Goal: Information Seeking & Learning: Learn about a topic

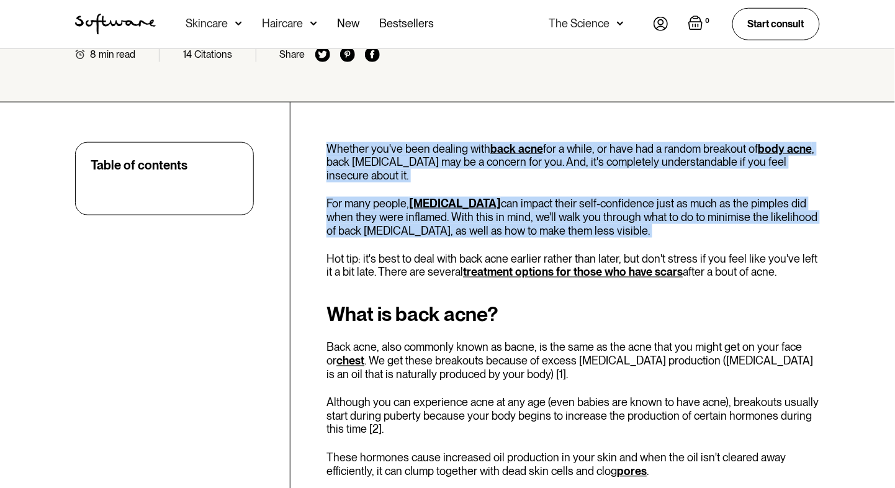
drag, startPoint x: 319, startPoint y: 120, endPoint x: 346, endPoint y: 226, distance: 109.0
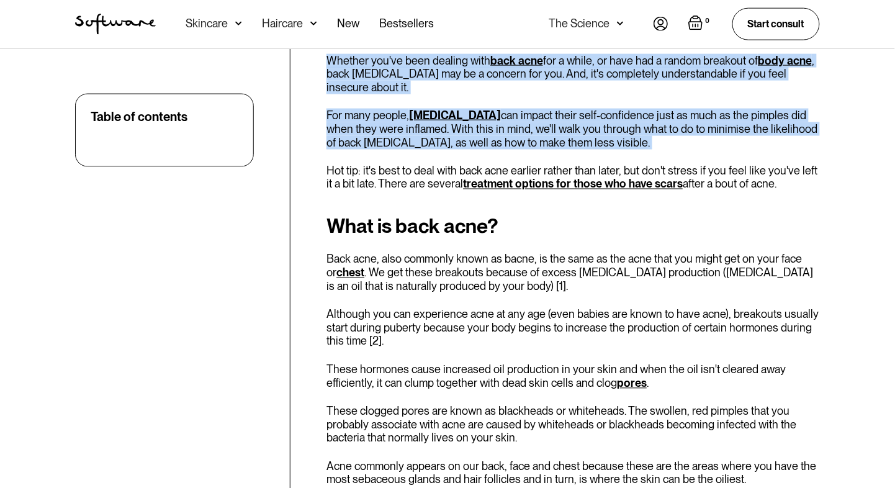
scroll to position [441, 0]
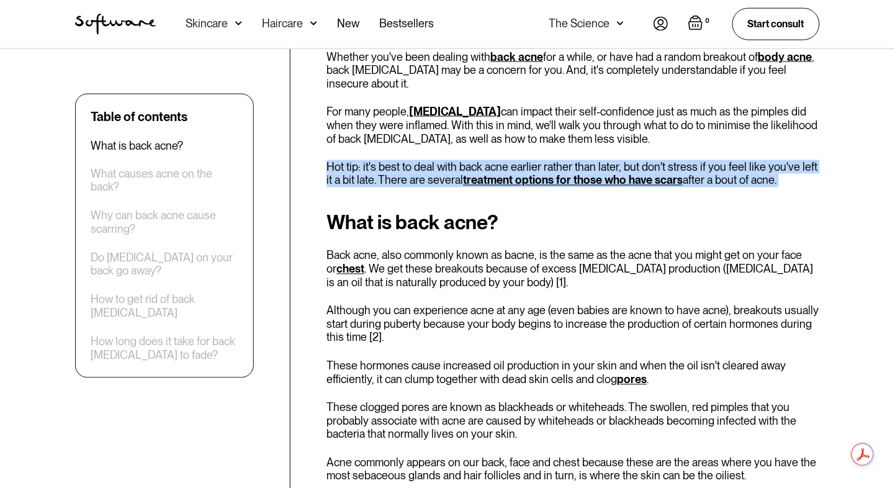
drag, startPoint x: 323, startPoint y: 177, endPoint x: 320, endPoint y: 147, distance: 30.0
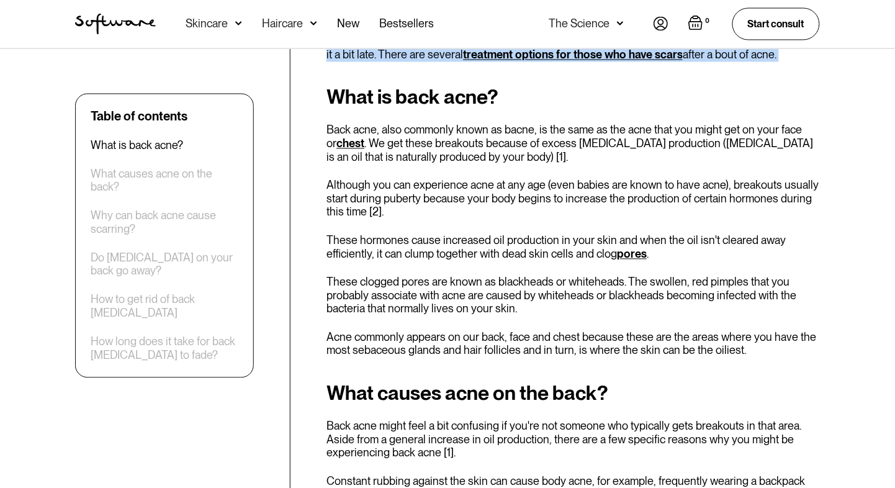
scroll to position [565, 0]
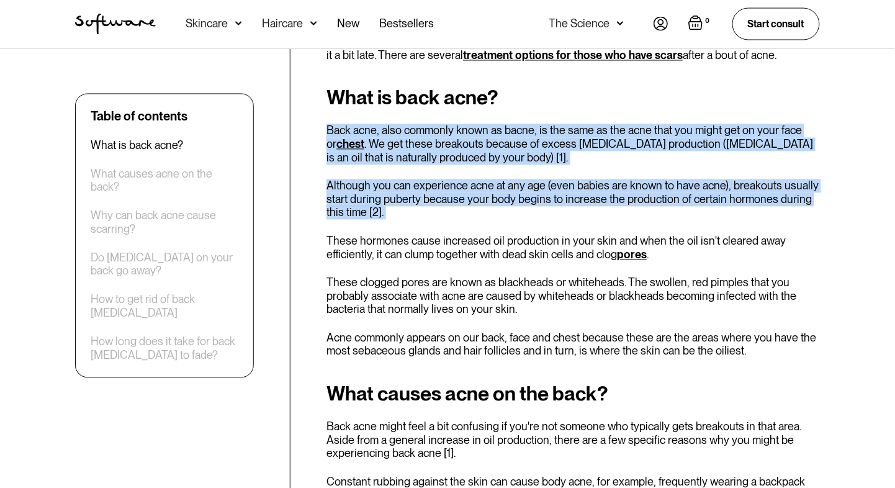
drag, startPoint x: 318, startPoint y: 104, endPoint x: 320, endPoint y: 217, distance: 113.6
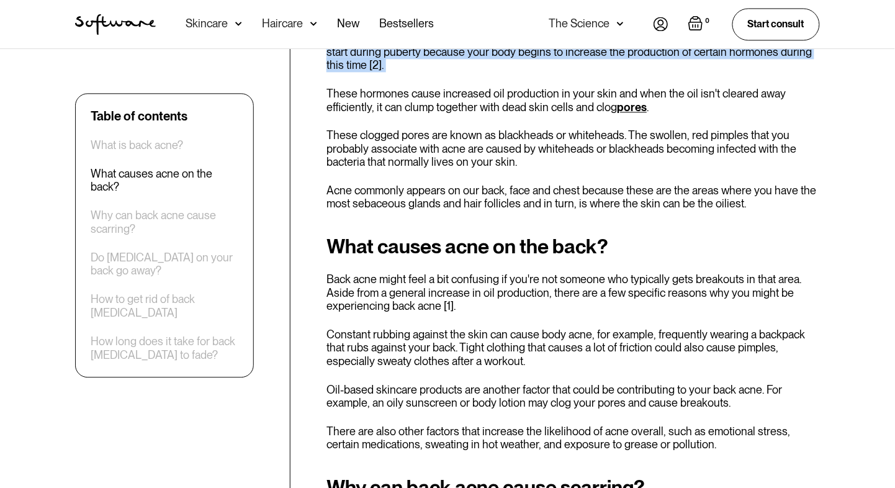
scroll to position [714, 0]
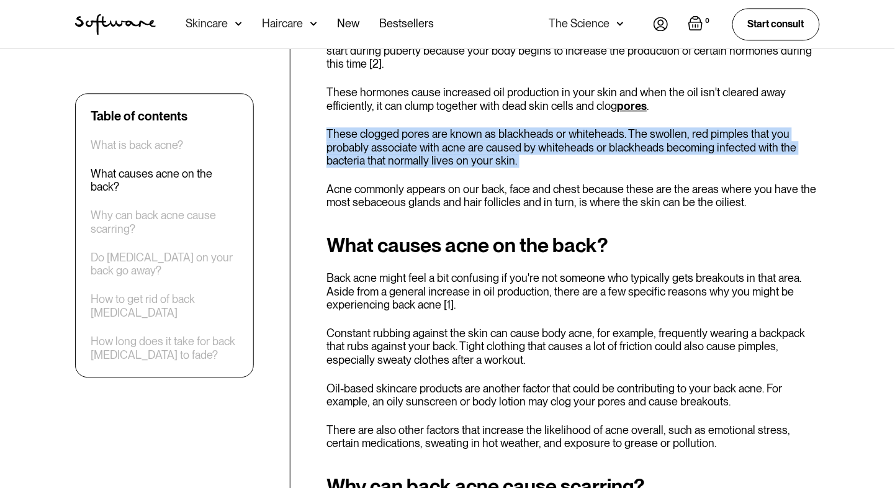
drag, startPoint x: 326, startPoint y: 112, endPoint x: 326, endPoint y: 169, distance: 57.1
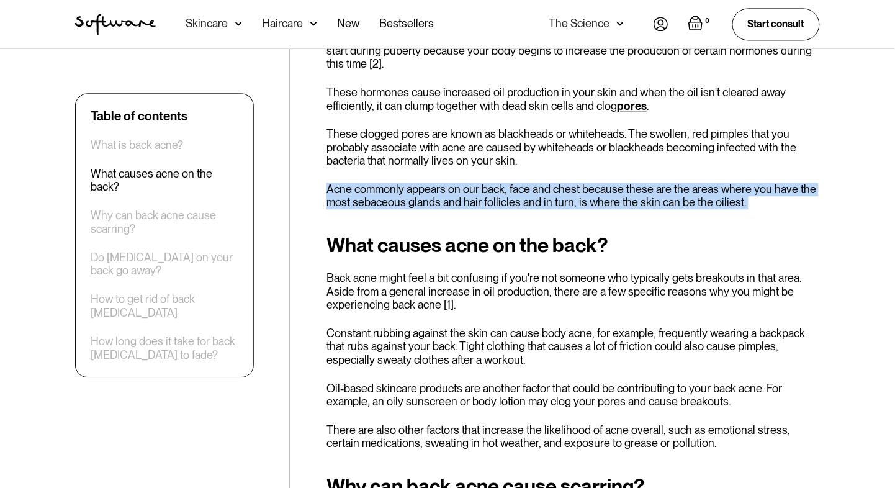
drag, startPoint x: 325, startPoint y: 166, endPoint x: 324, endPoint y: 207, distance: 40.3
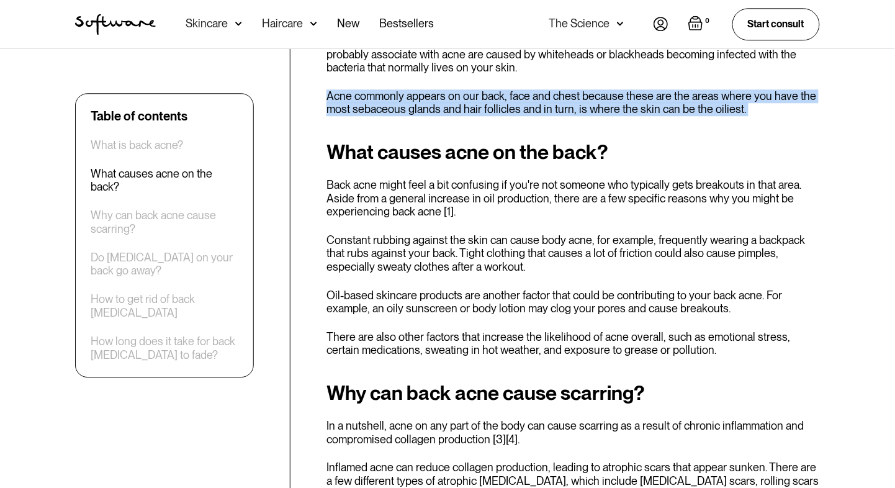
scroll to position [808, 0]
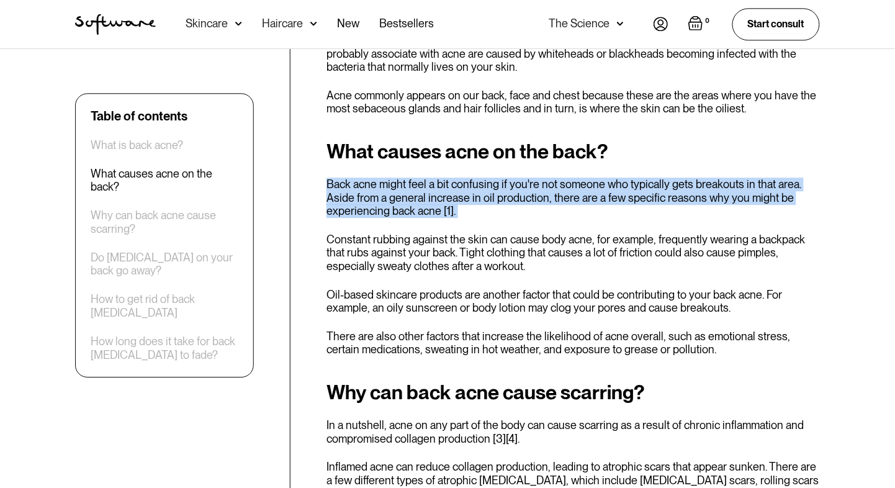
drag, startPoint x: 321, startPoint y: 169, endPoint x: 321, endPoint y: 207, distance: 38.5
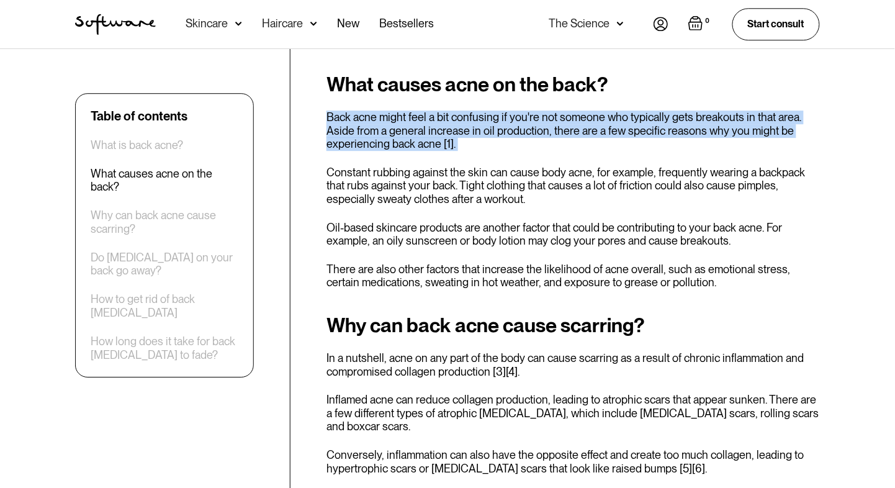
scroll to position [884, 0]
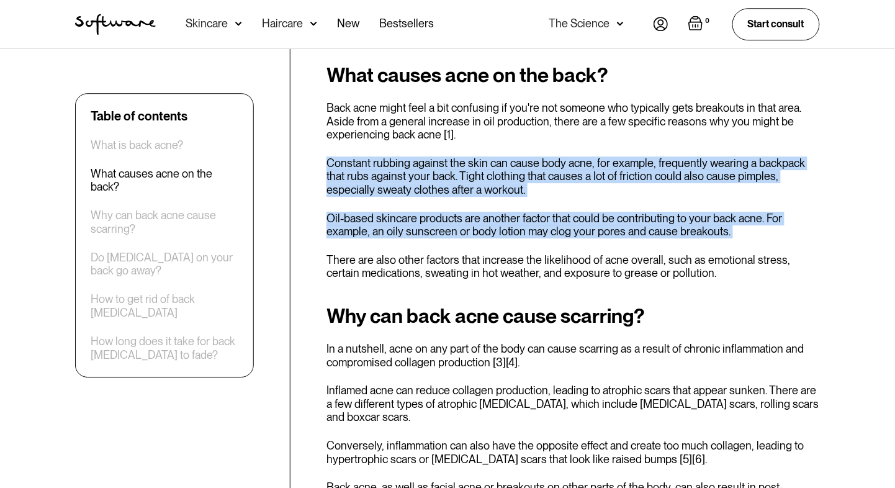
drag, startPoint x: 321, startPoint y: 129, endPoint x: 319, endPoint y: 228, distance: 99.3
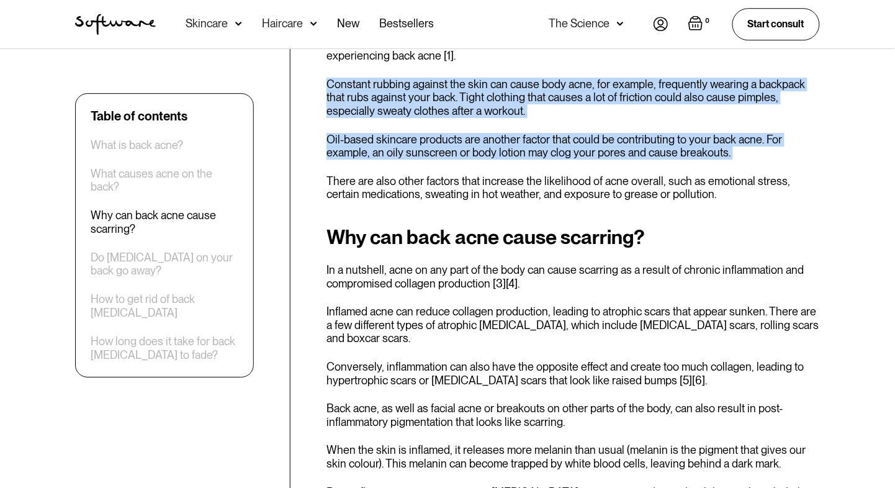
scroll to position [964, 0]
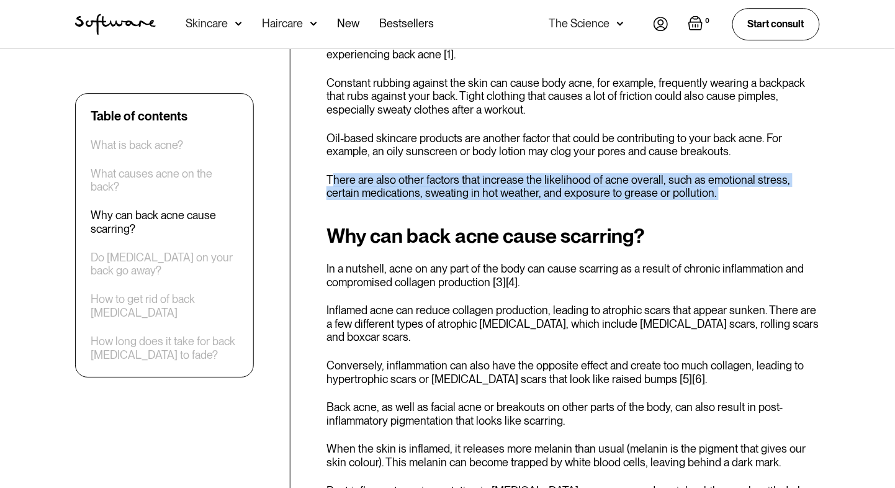
drag, startPoint x: 330, startPoint y: 163, endPoint x: 330, endPoint y: 190, distance: 27.3
drag, startPoint x: 323, startPoint y: 200, endPoint x: 318, endPoint y: 163, distance: 37.6
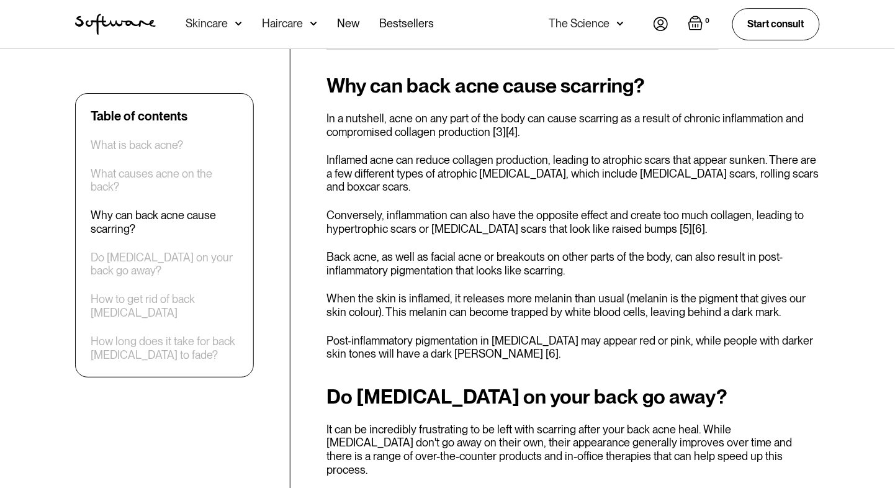
scroll to position [1116, 0]
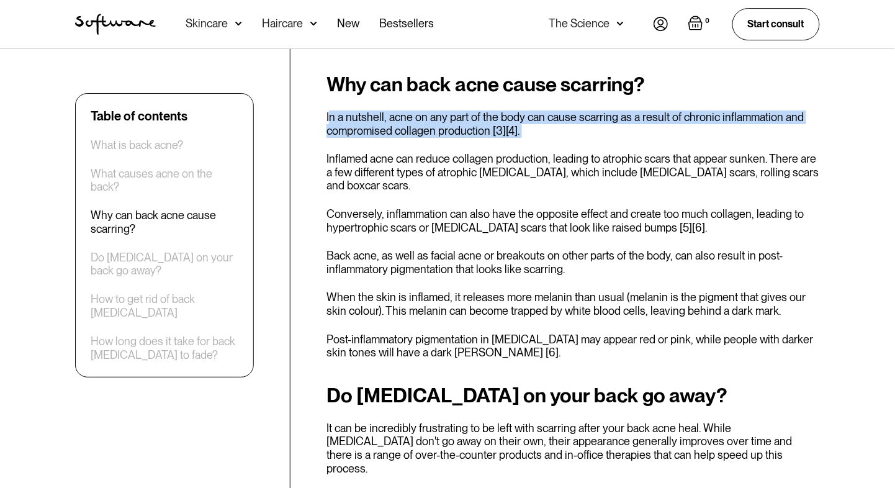
drag, startPoint x: 332, startPoint y: 97, endPoint x: 329, endPoint y: 132, distance: 34.9
click at [329, 132] on div "Why can back acne cause scarring? In a nutshell, acne on any part of the body c…" at bounding box center [572, 216] width 493 height 286
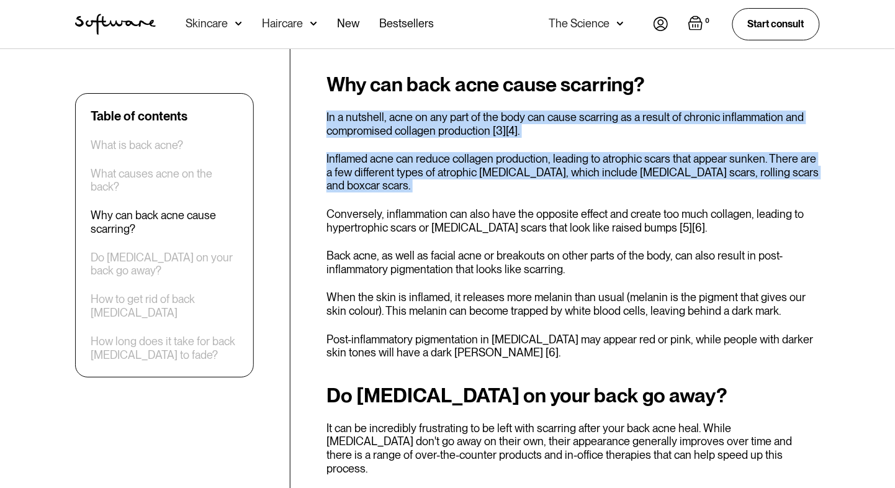
drag, startPoint x: 317, startPoint y: 104, endPoint x: 317, endPoint y: 168, distance: 63.9
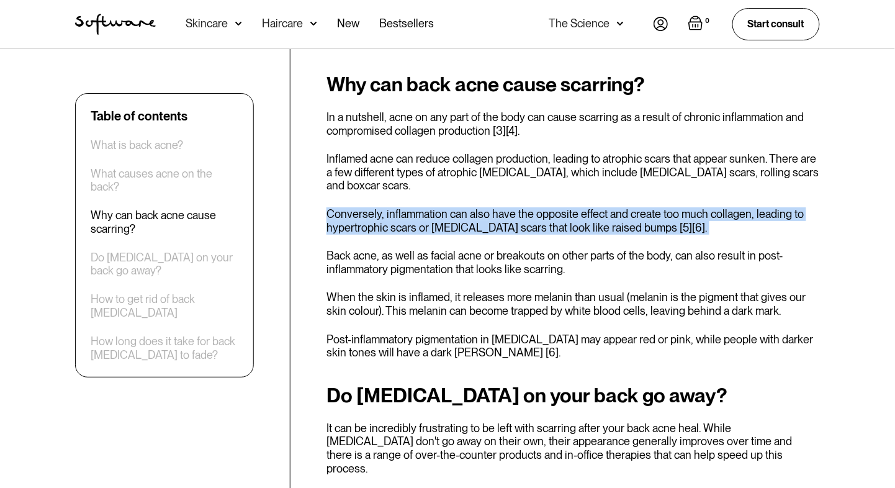
drag, startPoint x: 323, startPoint y: 183, endPoint x: 323, endPoint y: 222, distance: 39.1
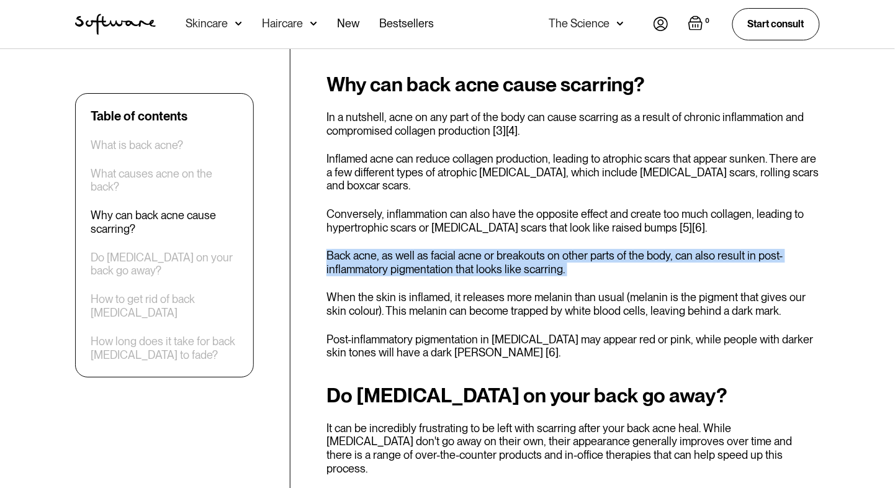
drag, startPoint x: 326, startPoint y: 224, endPoint x: 328, endPoint y: 251, distance: 26.8
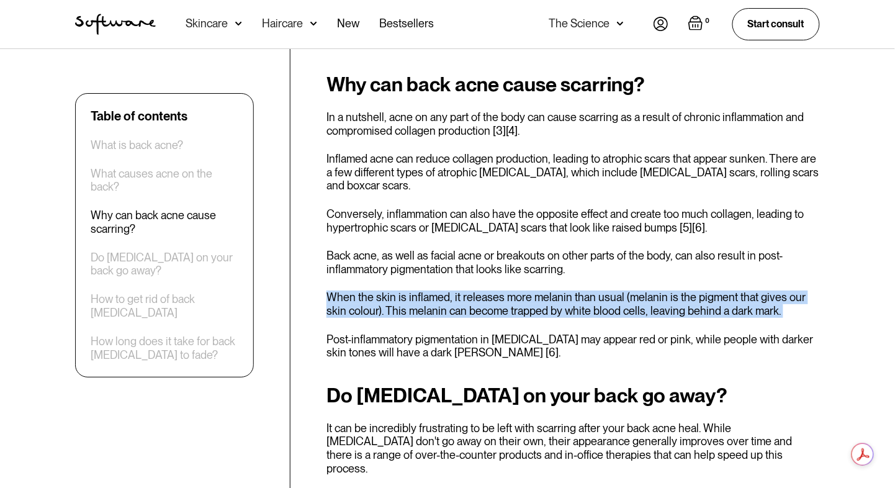
drag, startPoint x: 327, startPoint y: 266, endPoint x: 326, endPoint y: 299, distance: 32.3
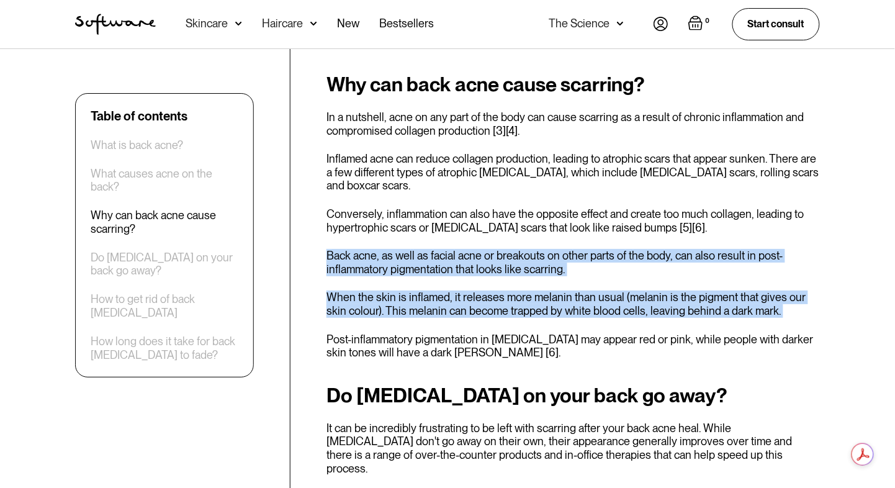
drag, startPoint x: 323, startPoint y: 224, endPoint x: 321, endPoint y: 297, distance: 73.2
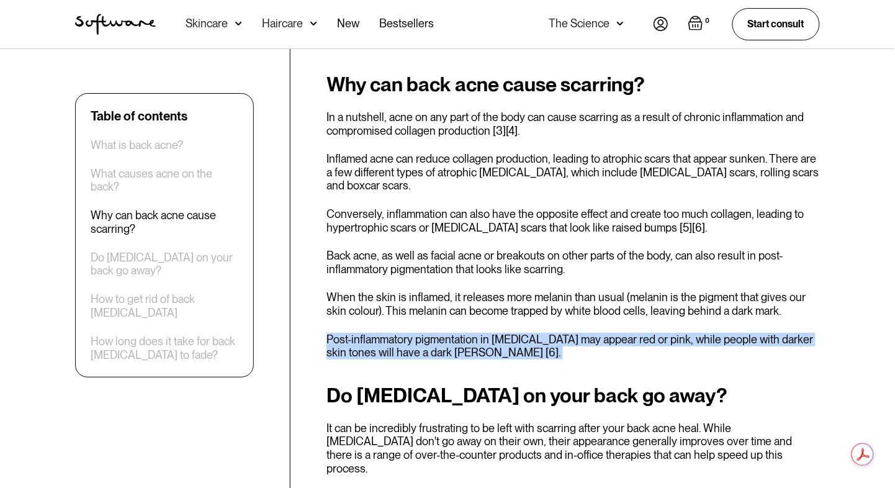
drag, startPoint x: 323, startPoint y: 306, endPoint x: 323, endPoint y: 335, distance: 29.2
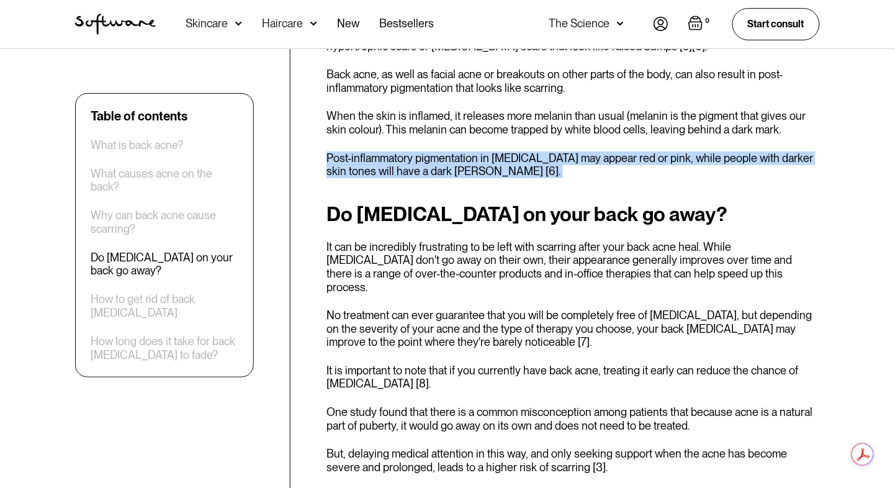
scroll to position [1298, 0]
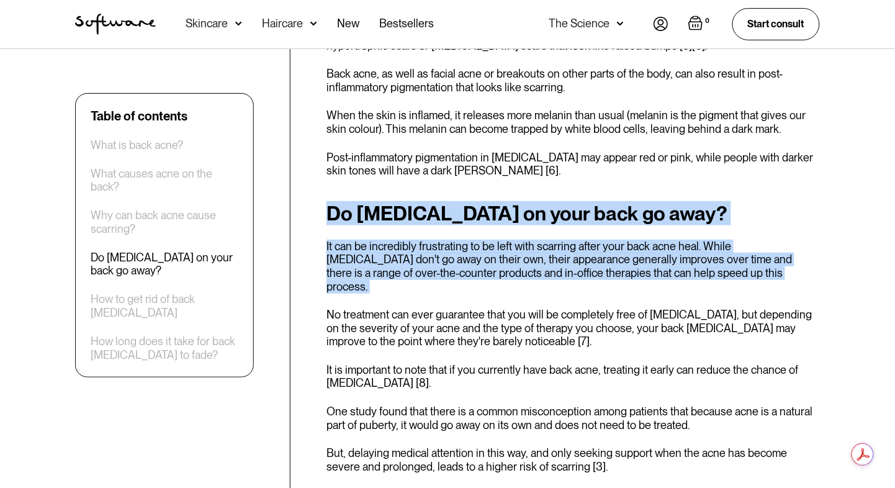
drag, startPoint x: 330, startPoint y: 184, endPoint x: 330, endPoint y: 254, distance: 70.1
click at [330, 254] on div "Do acne scars on your back go away? It can be incredibly frustrating to be left…" at bounding box center [572, 337] width 493 height 271
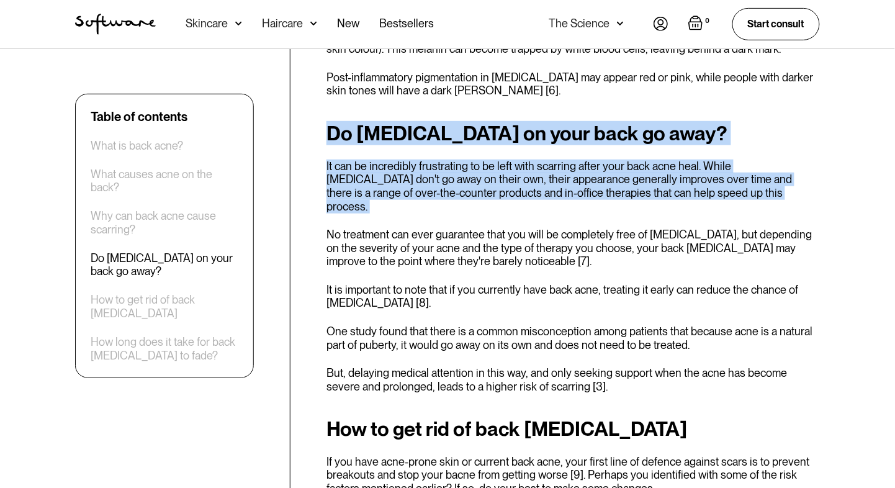
scroll to position [1377, 0]
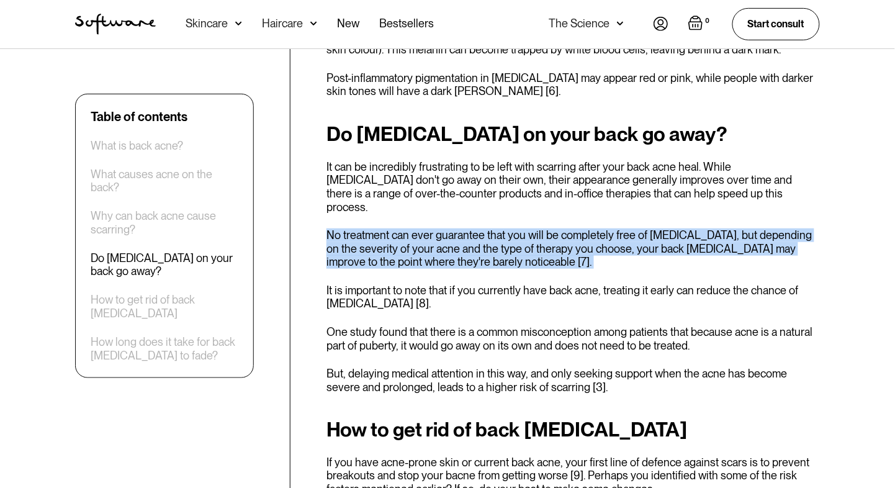
drag, startPoint x: 324, startPoint y: 194, endPoint x: 324, endPoint y: 230, distance: 35.4
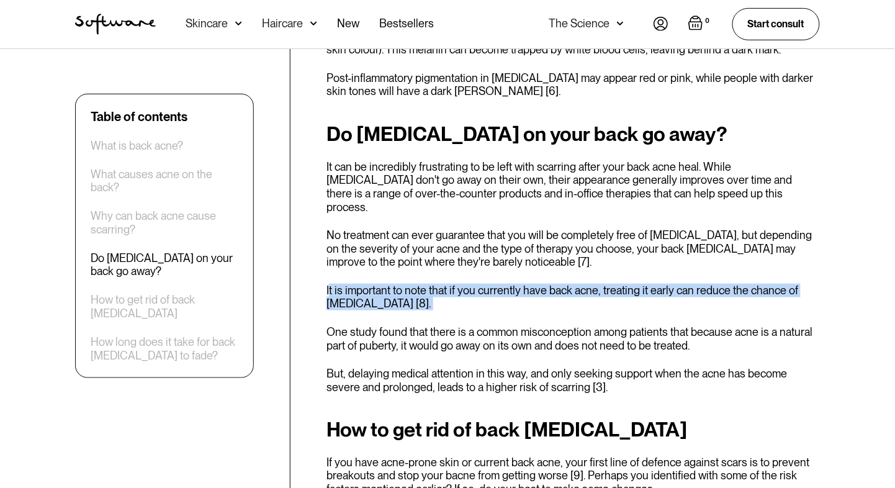
drag, startPoint x: 329, startPoint y: 249, endPoint x: 328, endPoint y: 288, distance: 39.1
click at [329, 288] on div "Do acne scars on your back go away? It can be incredibly frustrating to be left…" at bounding box center [572, 258] width 493 height 271
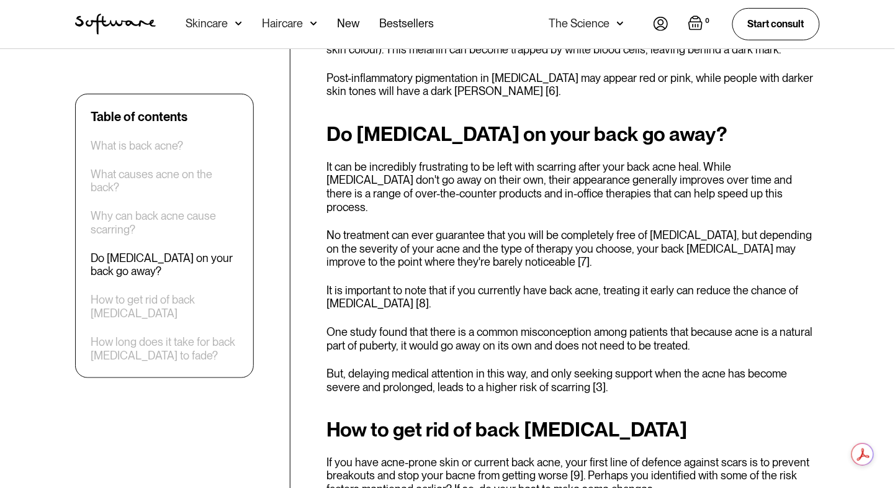
click at [330, 325] on p "One study found that there is a common misconception among patients that becaus…" at bounding box center [572, 338] width 493 height 27
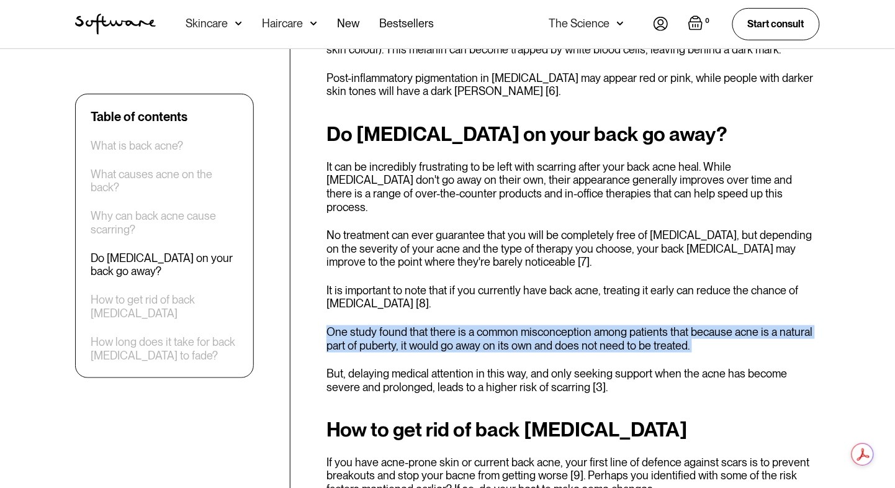
click at [330, 325] on p "One study found that there is a common misconception among patients that becaus…" at bounding box center [572, 338] width 493 height 27
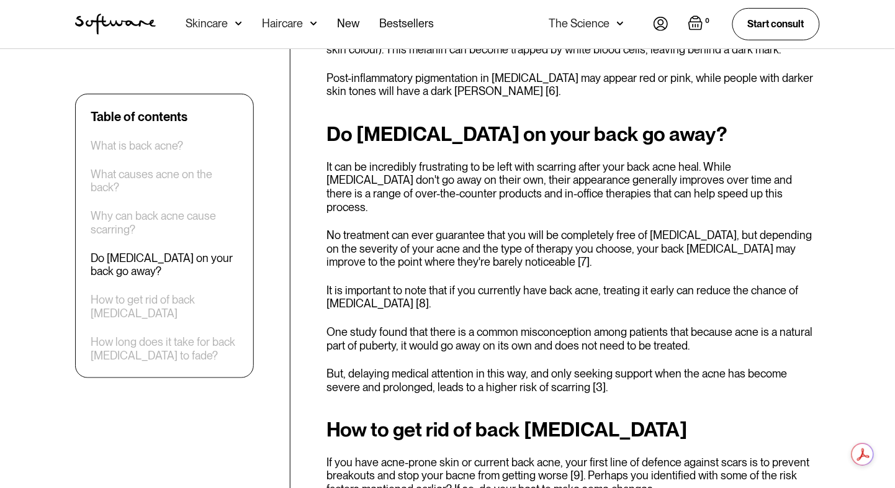
click at [330, 367] on p "But, delaying medical attention in this way, and only seeking support when the …" at bounding box center [572, 380] width 493 height 27
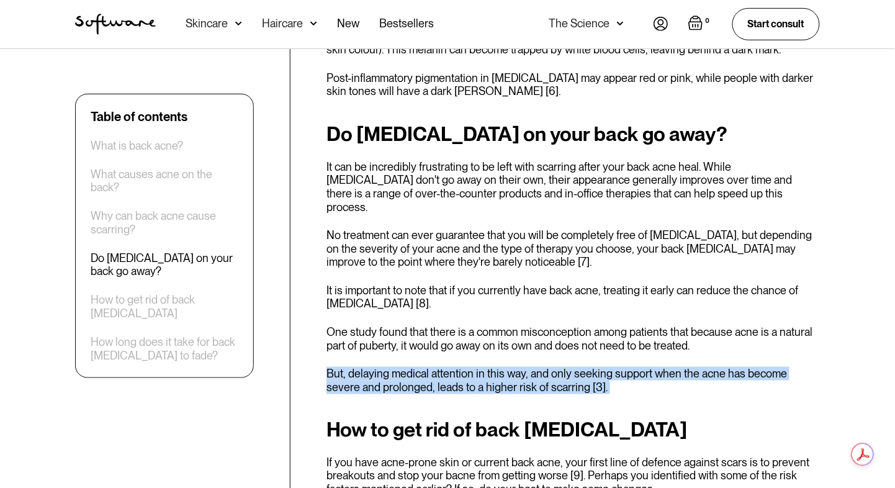
click at [330, 367] on p "But, delaying medical attention in this way, and only seeking support when the …" at bounding box center [572, 380] width 493 height 27
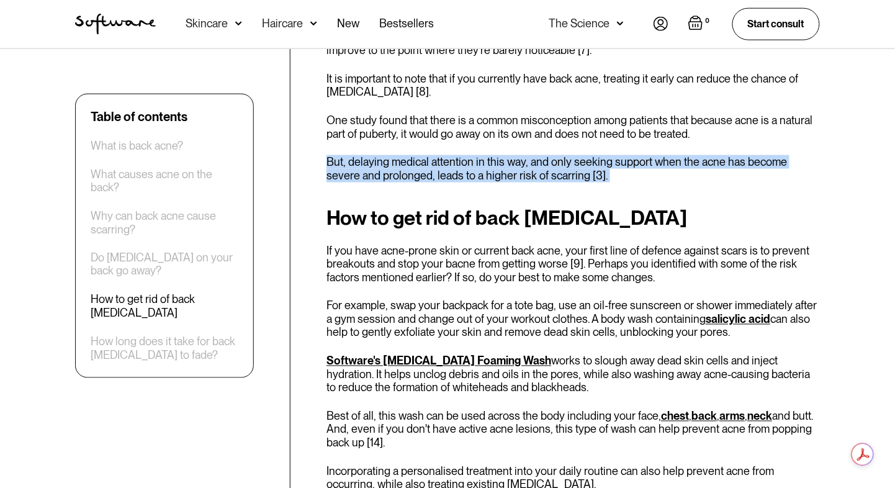
scroll to position [1594, 0]
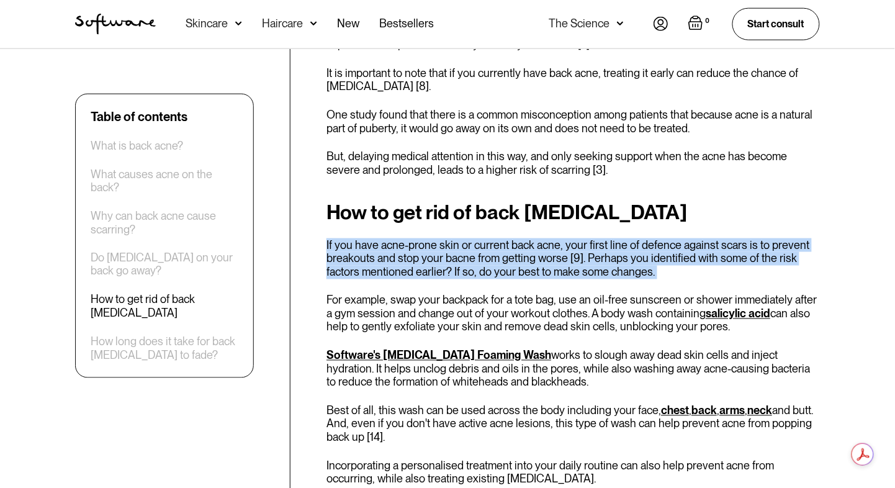
drag, startPoint x: 327, startPoint y: 197, endPoint x: 330, endPoint y: 240, distance: 43.6
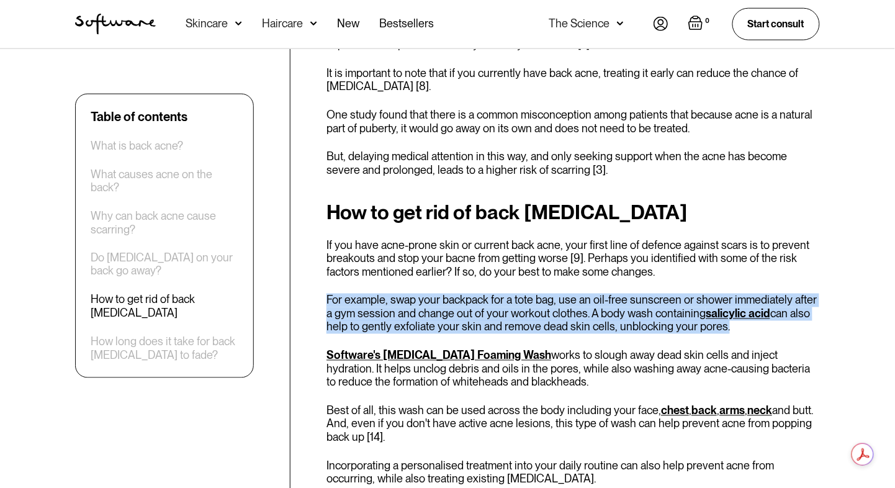
drag, startPoint x: 326, startPoint y: 258, endPoint x: 326, endPoint y: 299, distance: 41.0
click at [326, 299] on div "Table of contents What is back acne? What causes acne on the back? Why can back…" at bounding box center [447, 287] width 775 height 2781
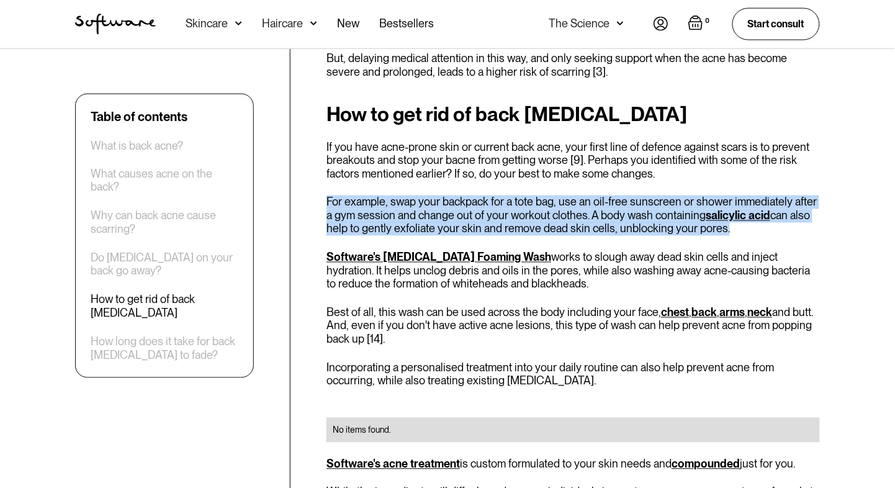
scroll to position [1694, 0]
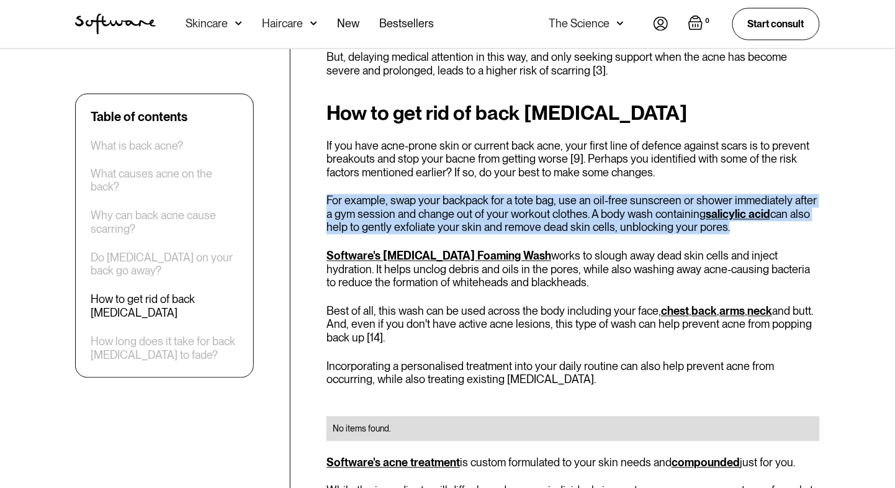
drag, startPoint x: 565, startPoint y: 249, endPoint x: 565, endPoint y: 205, distance: 44.1
click at [565, 205] on div "How to get rid of back acne scars If you have acne-prone skin or current back a…" at bounding box center [572, 490] width 493 height 777
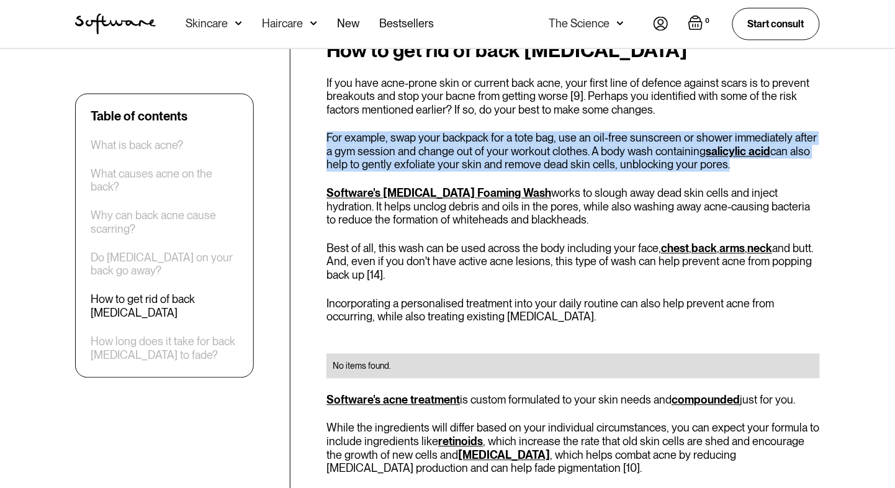
scroll to position [1758, 0]
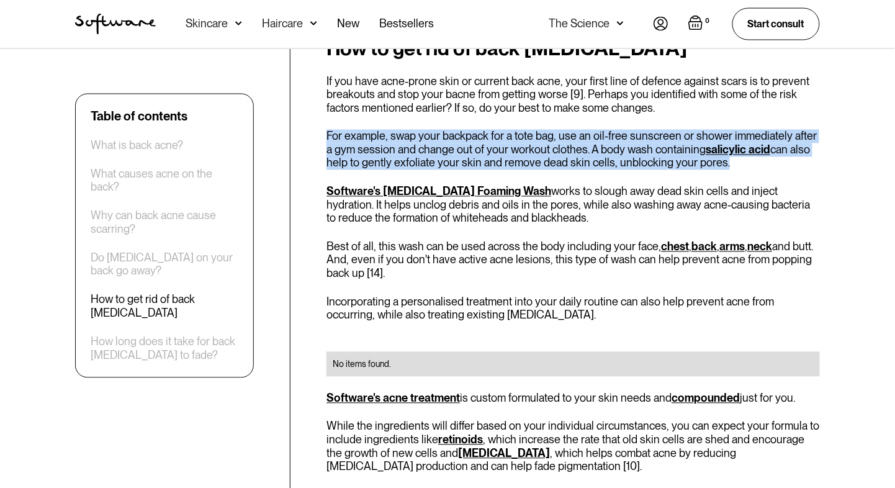
drag, startPoint x: 557, startPoint y: 186, endPoint x: 557, endPoint y: 236, distance: 50.9
click at [557, 236] on div "How to get rid of back acne scars If you have acne-prone skin or current back a…" at bounding box center [572, 425] width 493 height 777
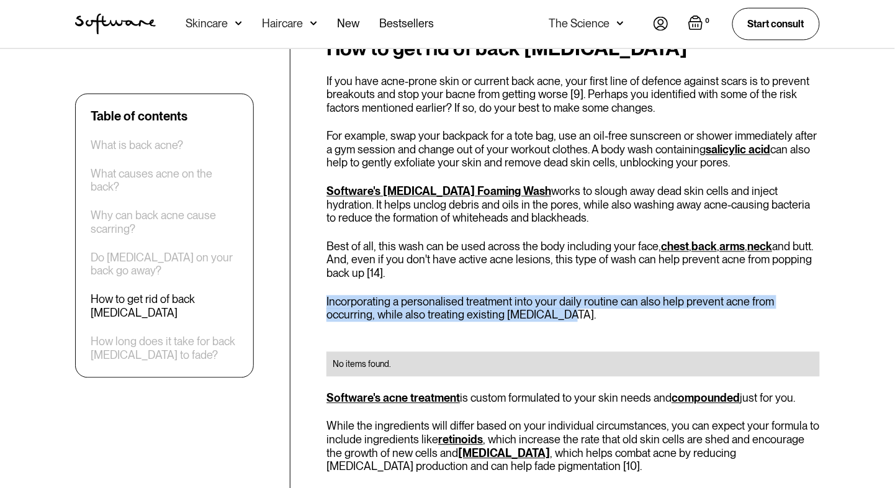
drag, startPoint x: 537, startPoint y: 248, endPoint x: 537, endPoint y: 275, distance: 26.7
click at [537, 275] on div "How to get rid of back acne scars If you have acne-prone skin or current back a…" at bounding box center [572, 425] width 493 height 777
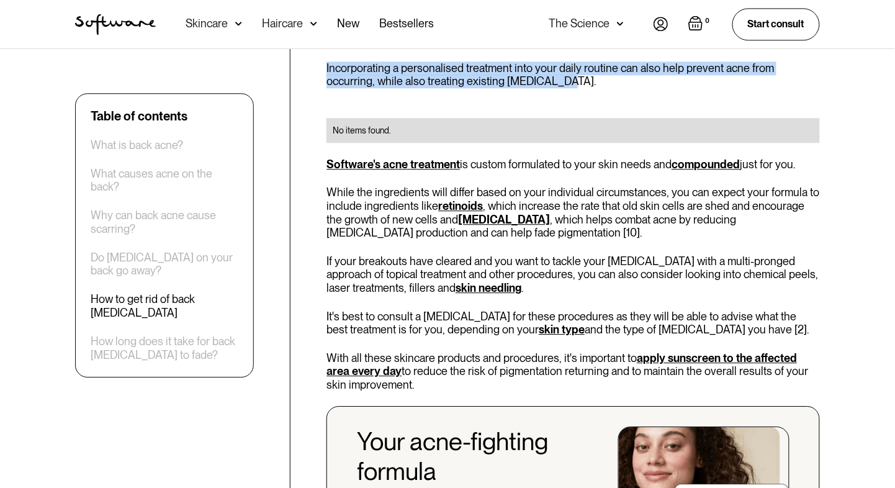
scroll to position [2000, 0]
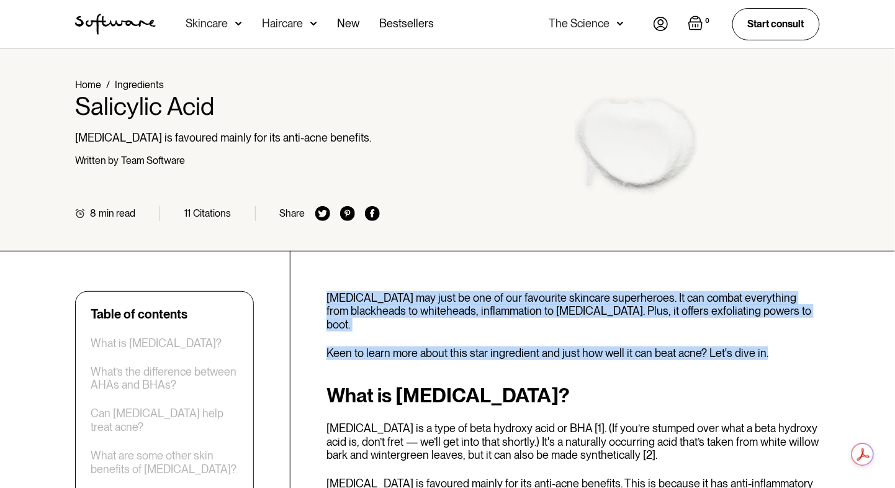
drag, startPoint x: 465, startPoint y: 273, endPoint x: 465, endPoint y: 354, distance: 81.3
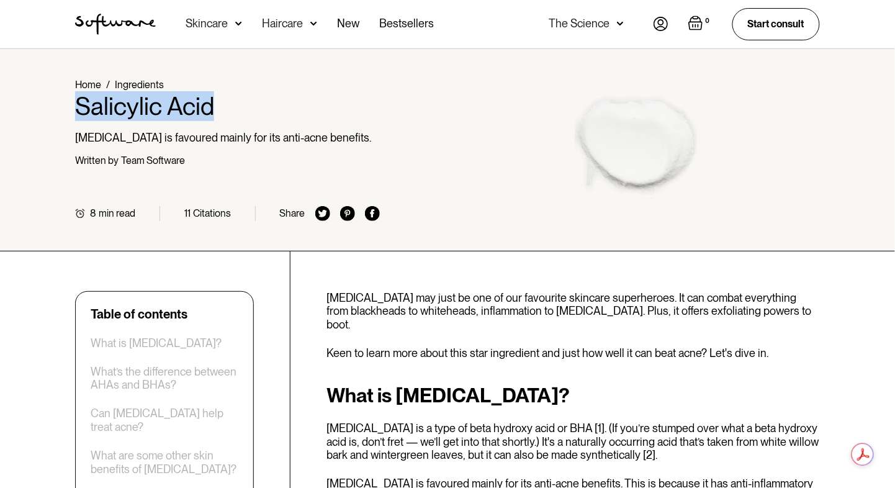
drag, startPoint x: 77, startPoint y: 98, endPoint x: 289, endPoint y: 98, distance: 211.6
click at [289, 98] on h1 "Salicylic Acid" at bounding box center [227, 106] width 305 height 30
copy h1 "Salicylic Acid"
